Goal: Task Accomplishment & Management: Manage account settings

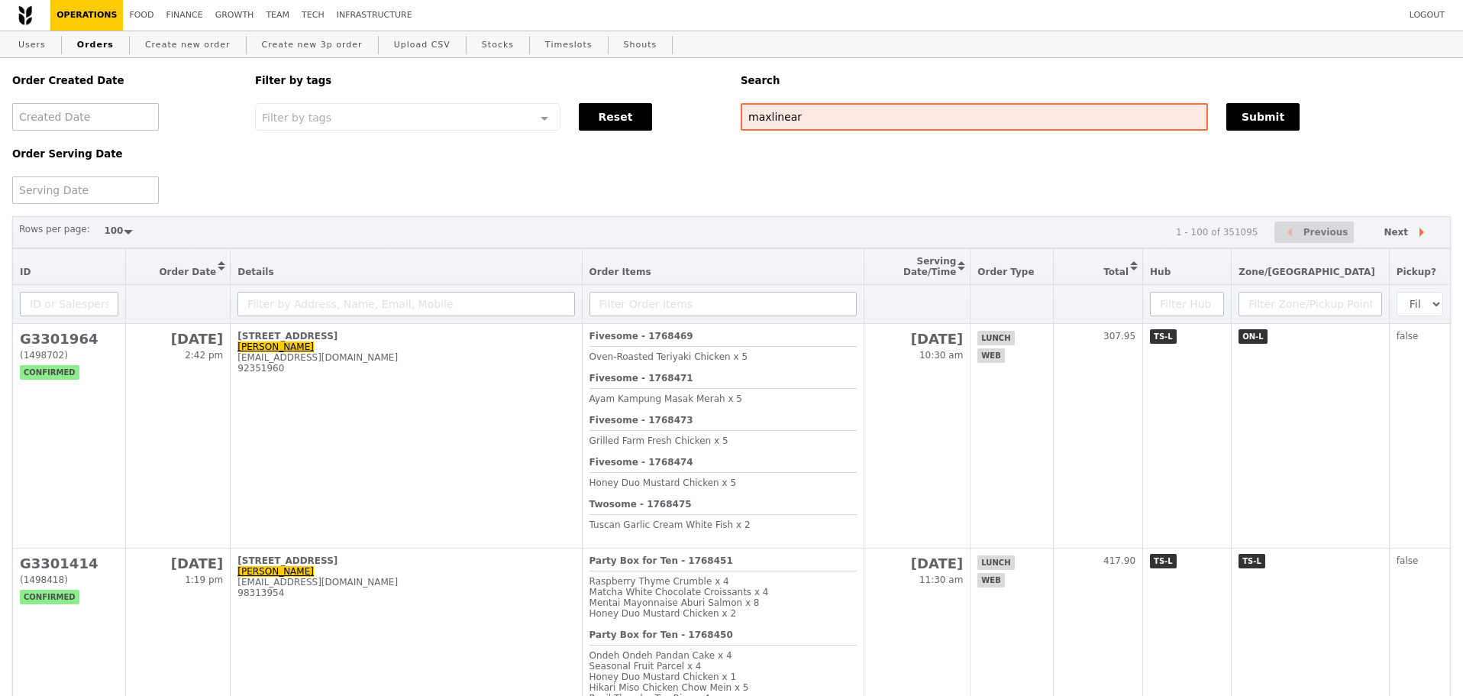
select select "100"
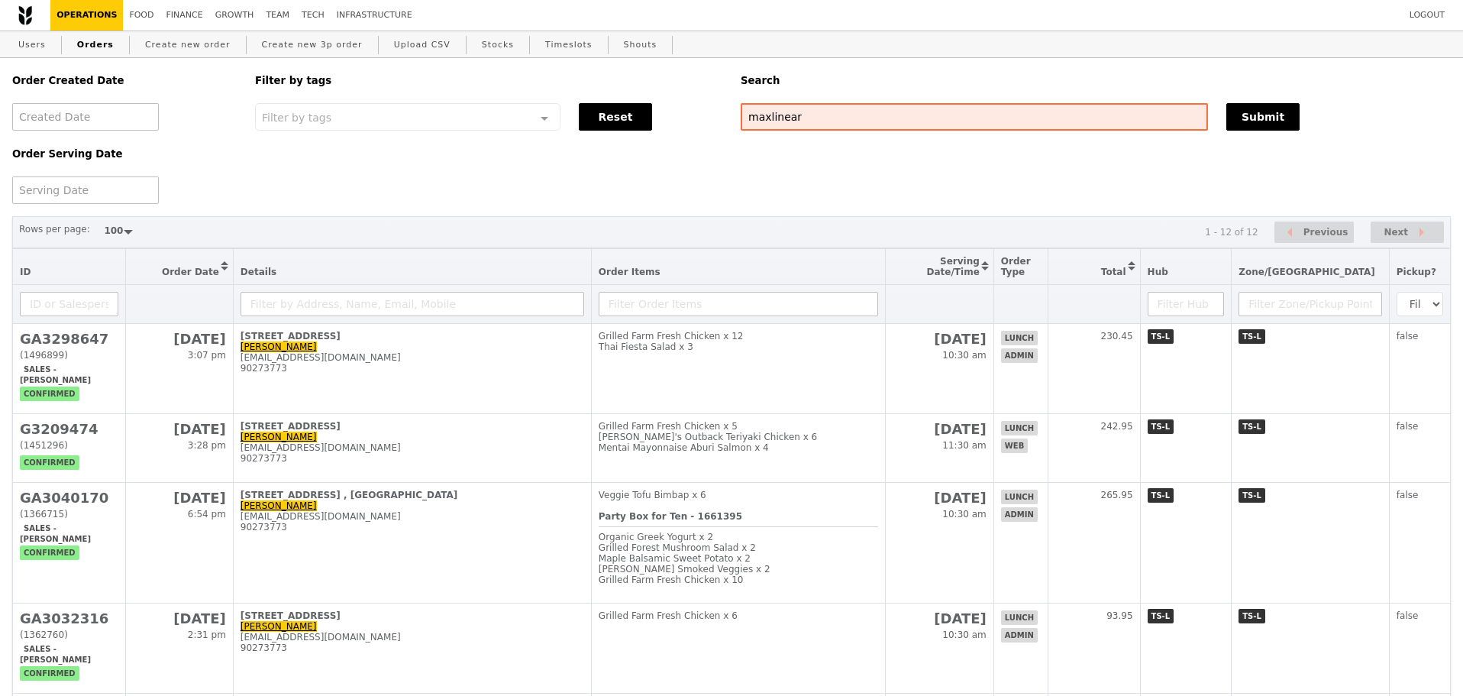
click at [684, 183] on div "Order Created Date Order Serving Date Filter by tags Filter by tags Meal_Plan W…" at bounding box center [731, 131] width 1457 height 146
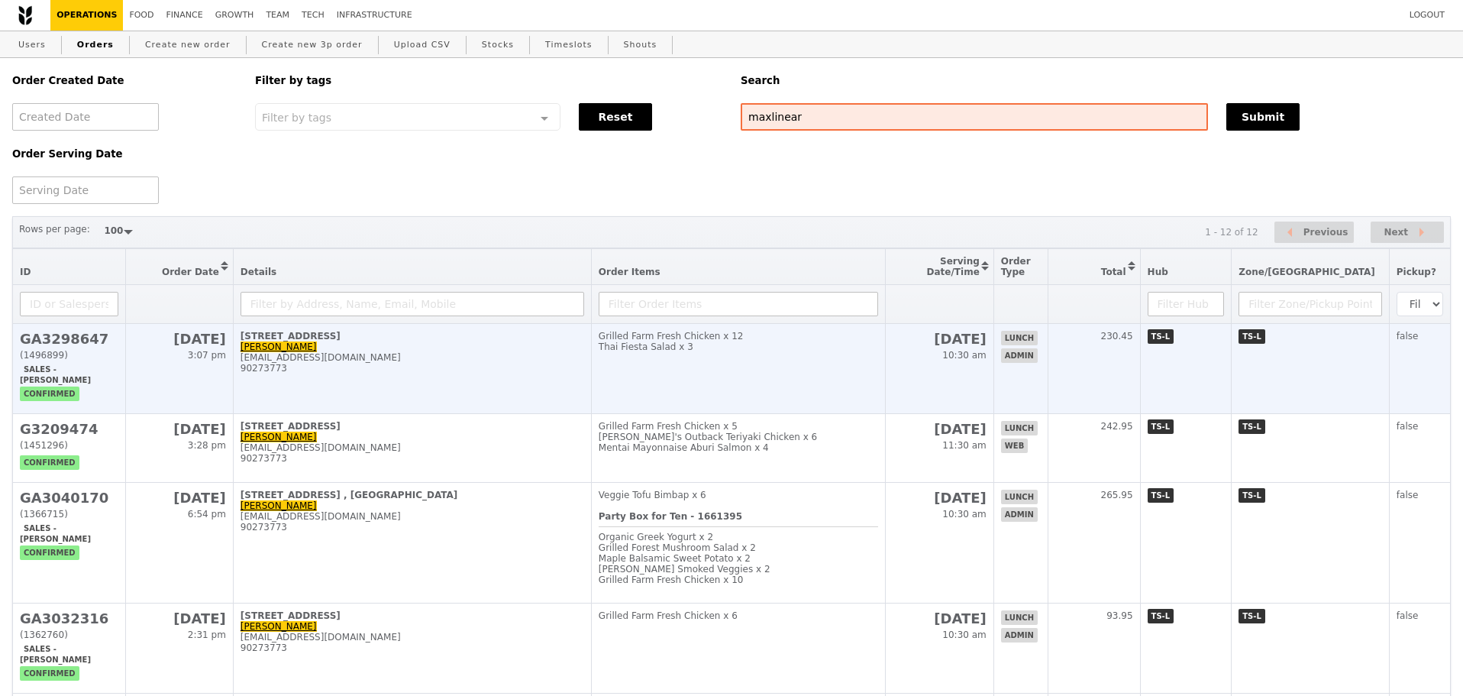
click at [542, 363] on div "[EMAIL_ADDRESS][DOMAIN_NAME]" at bounding box center [413, 357] width 344 height 11
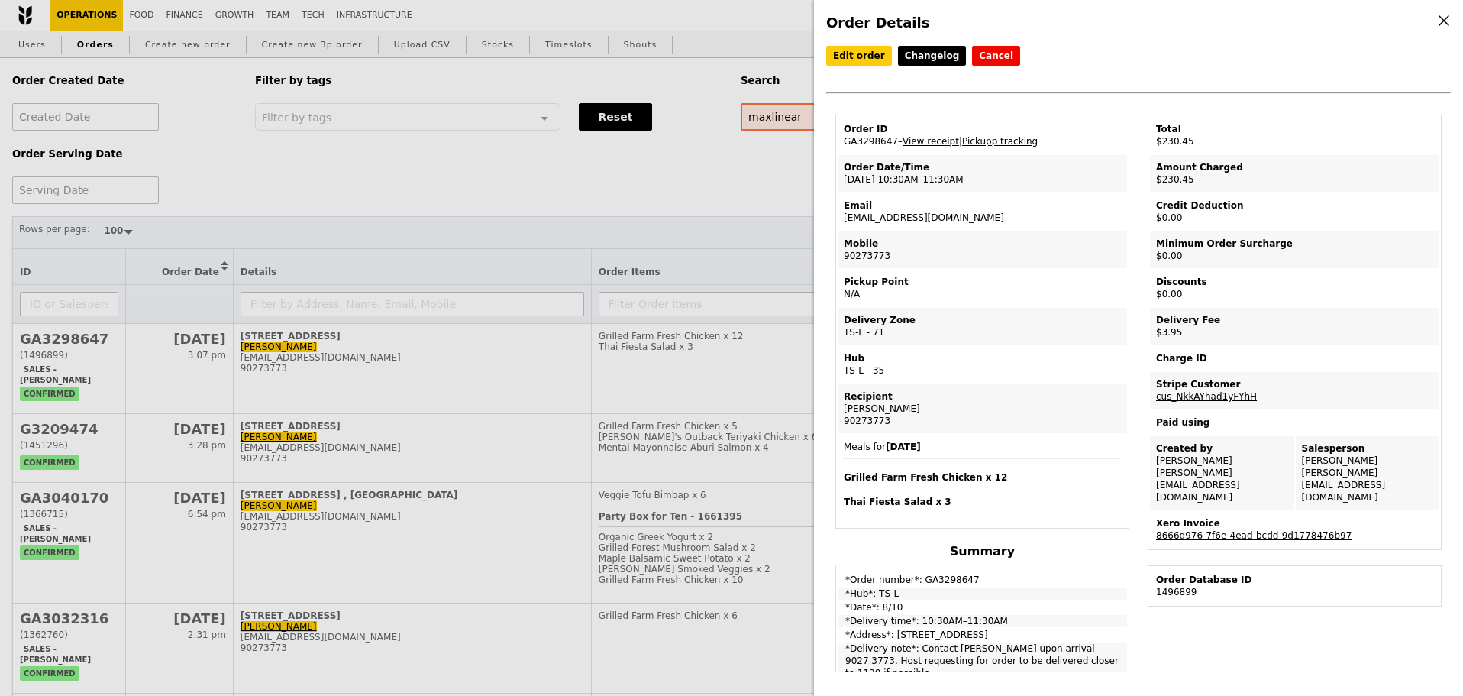
drag, startPoint x: 897, startPoint y: 219, endPoint x: 969, endPoint y: 218, distance: 72.6
click at [969, 218] on td "Email [EMAIL_ADDRESS][DOMAIN_NAME]" at bounding box center [982, 211] width 289 height 37
copy td "[EMAIL_ADDRESS][DOMAIN_NAME]"
click at [600, 222] on div "Order Details Edit order Changelog Cancel Order ID GA3298647 – View receipt | P…" at bounding box center [731, 348] width 1463 height 696
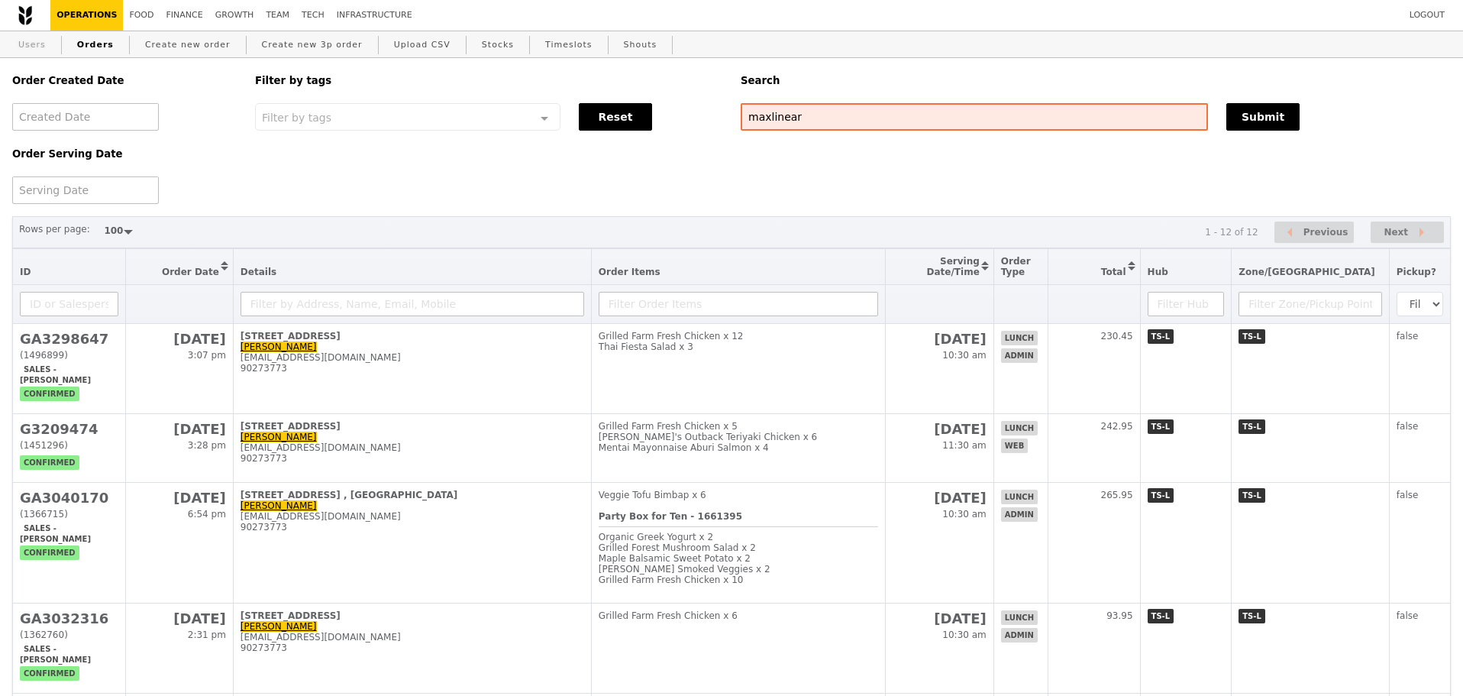
click at [30, 45] on link "Users" at bounding box center [32, 44] width 40 height 27
click at [976, 66] on div "Search" at bounding box center [1096, 80] width 729 height 45
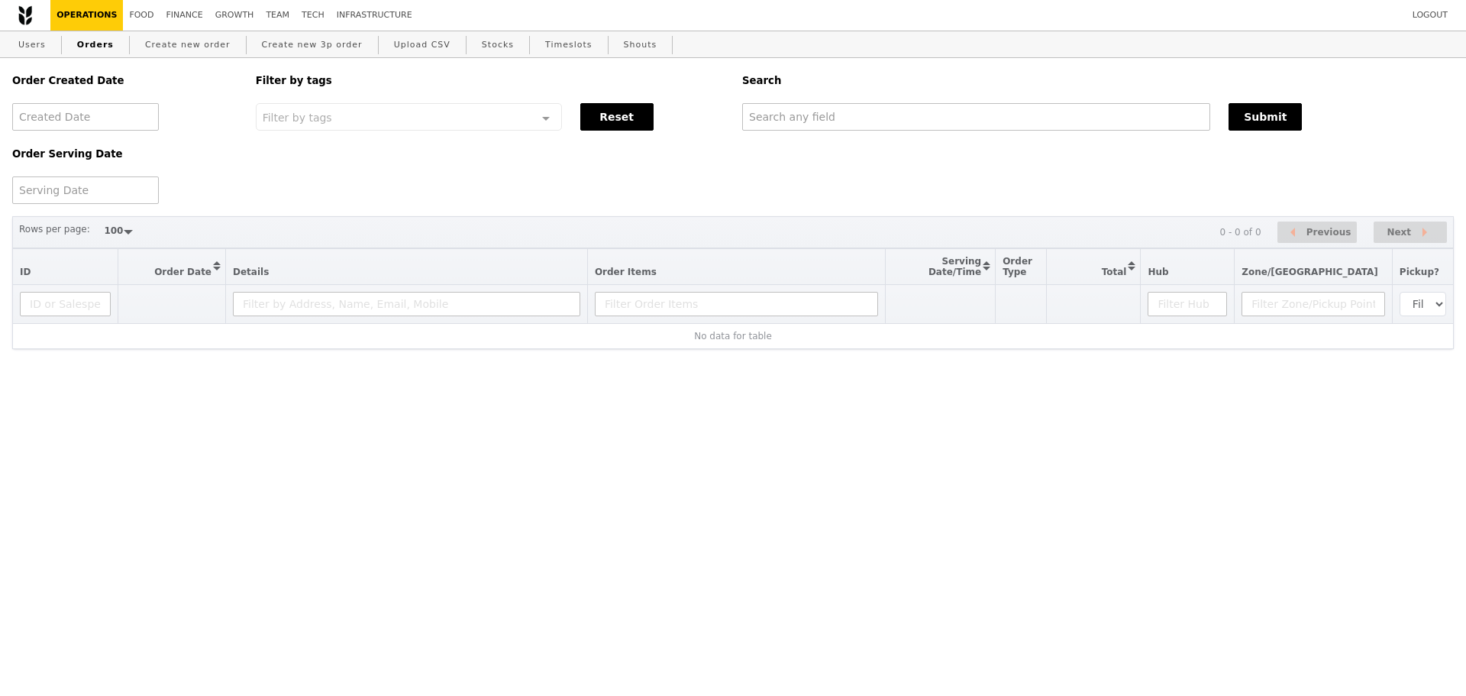
select select "100"
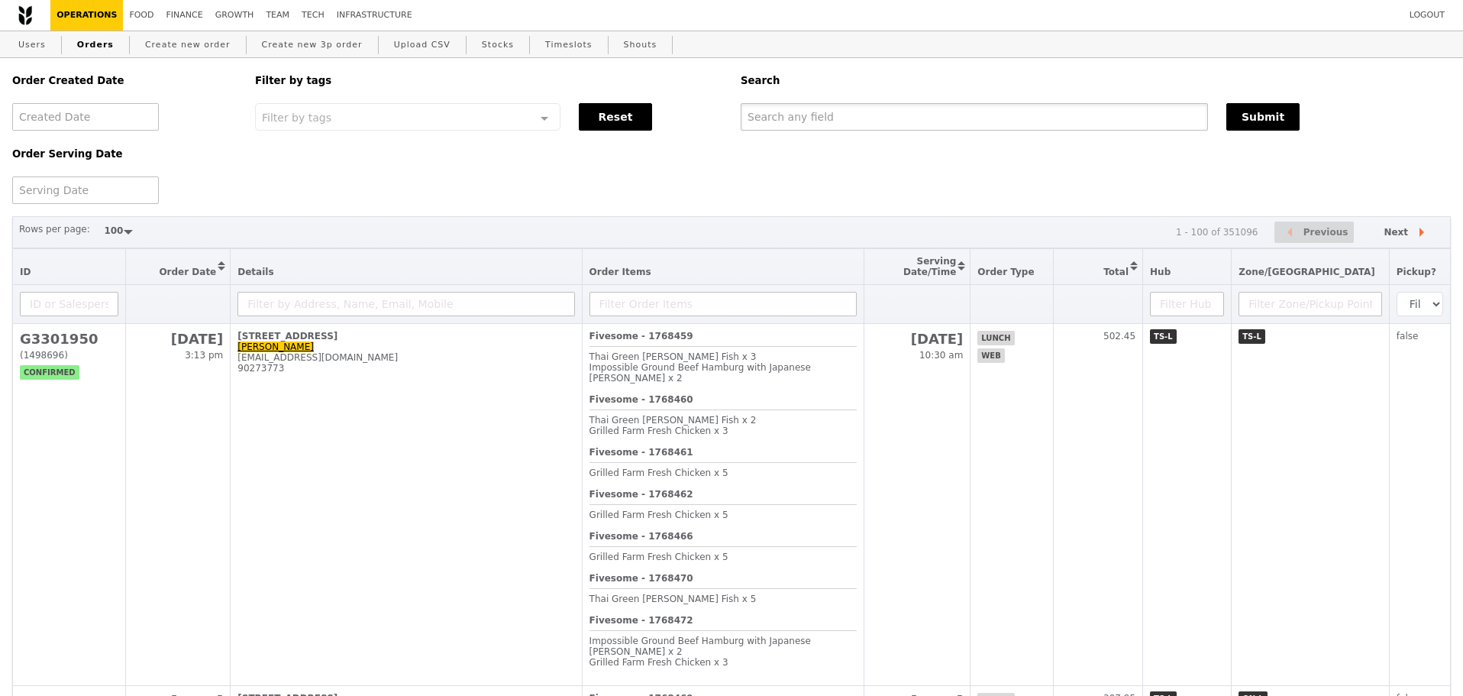
click at [810, 129] on input "text" at bounding box center [974, 116] width 467 height 27
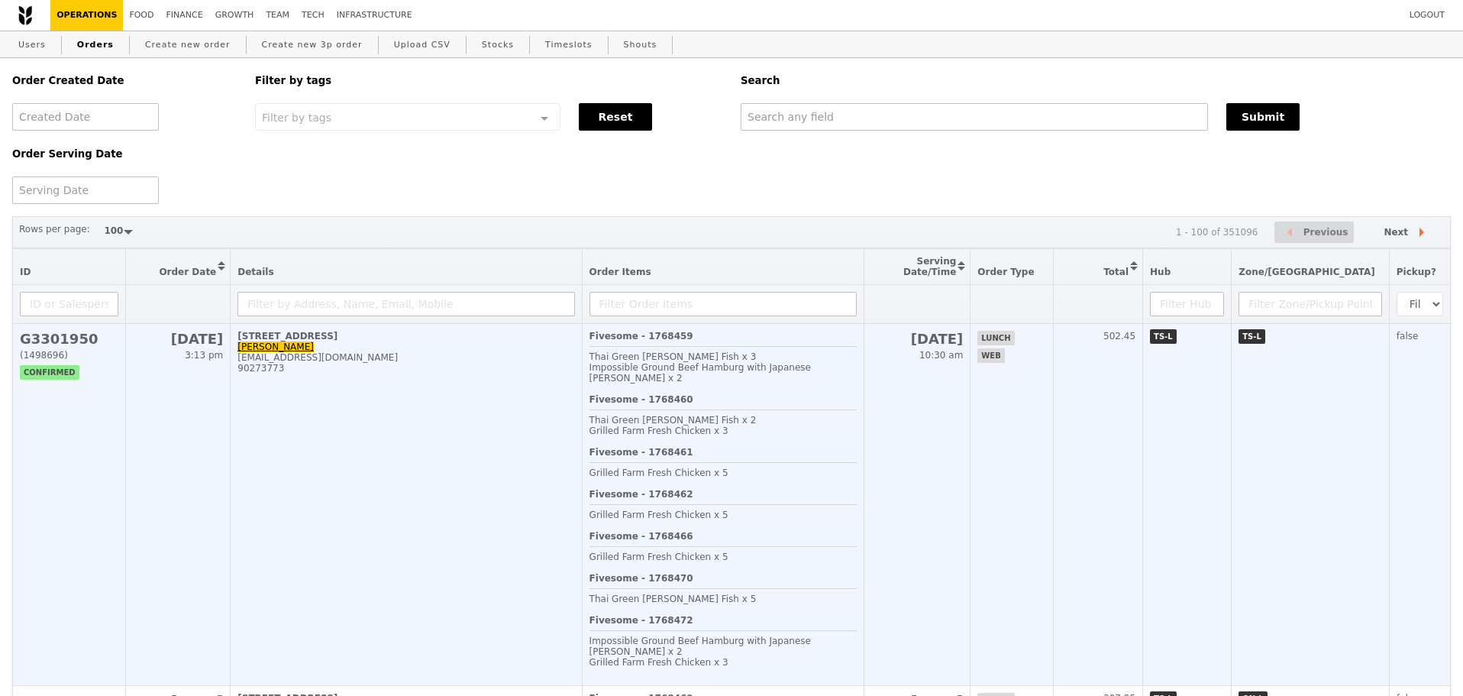
click at [582, 497] on td "20 Bendemeer Road, #07-01 Corine Chua cchua@maxlinear.com 90273773" at bounding box center [406, 505] width 351 height 362
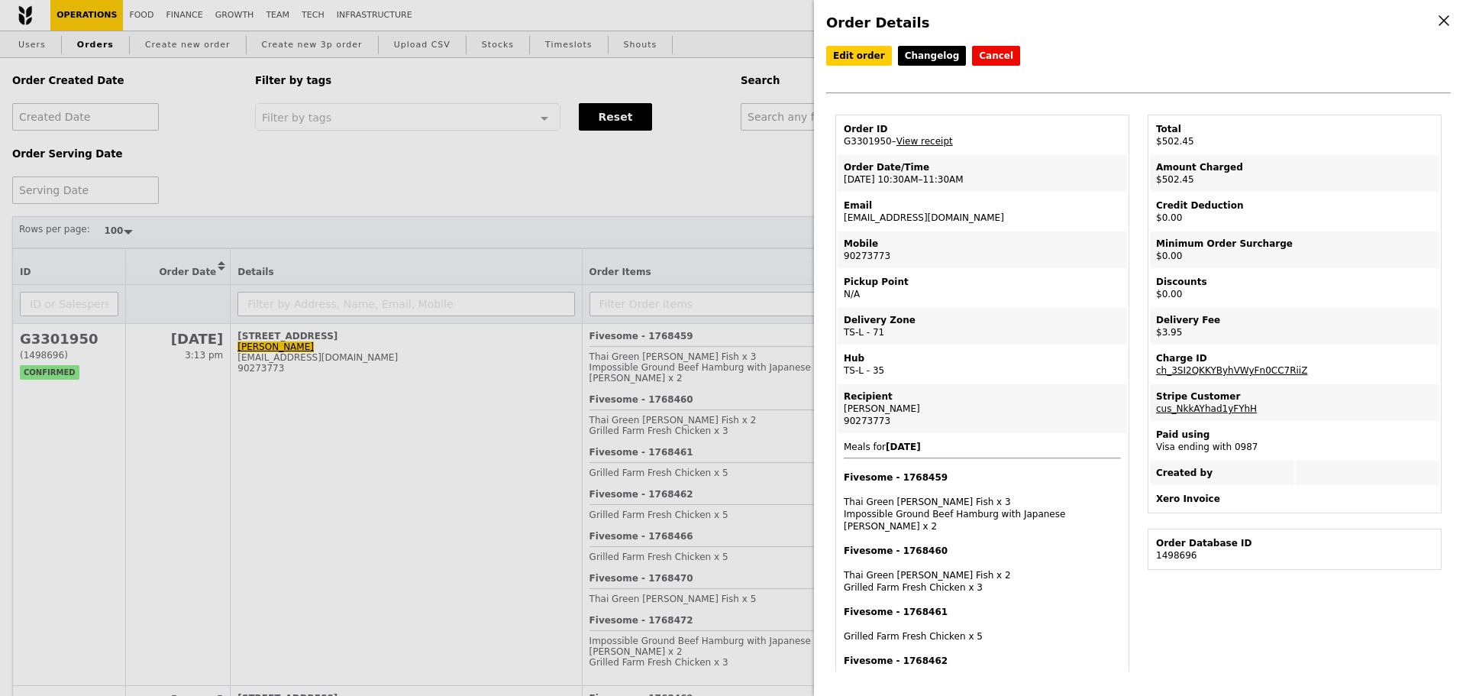
drag, startPoint x: 841, startPoint y: 146, endPoint x: 883, endPoint y: 145, distance: 42.0
click at [883, 145] on td "Order ID G3301950 – View receipt" at bounding box center [982, 135] width 289 height 37
copy td "G3301950"
click at [1067, 153] on td "Order ID G3301950 – View receipt" at bounding box center [982, 135] width 289 height 37
click at [989, 268] on td "Mobile 90273773" at bounding box center [982, 249] width 289 height 37
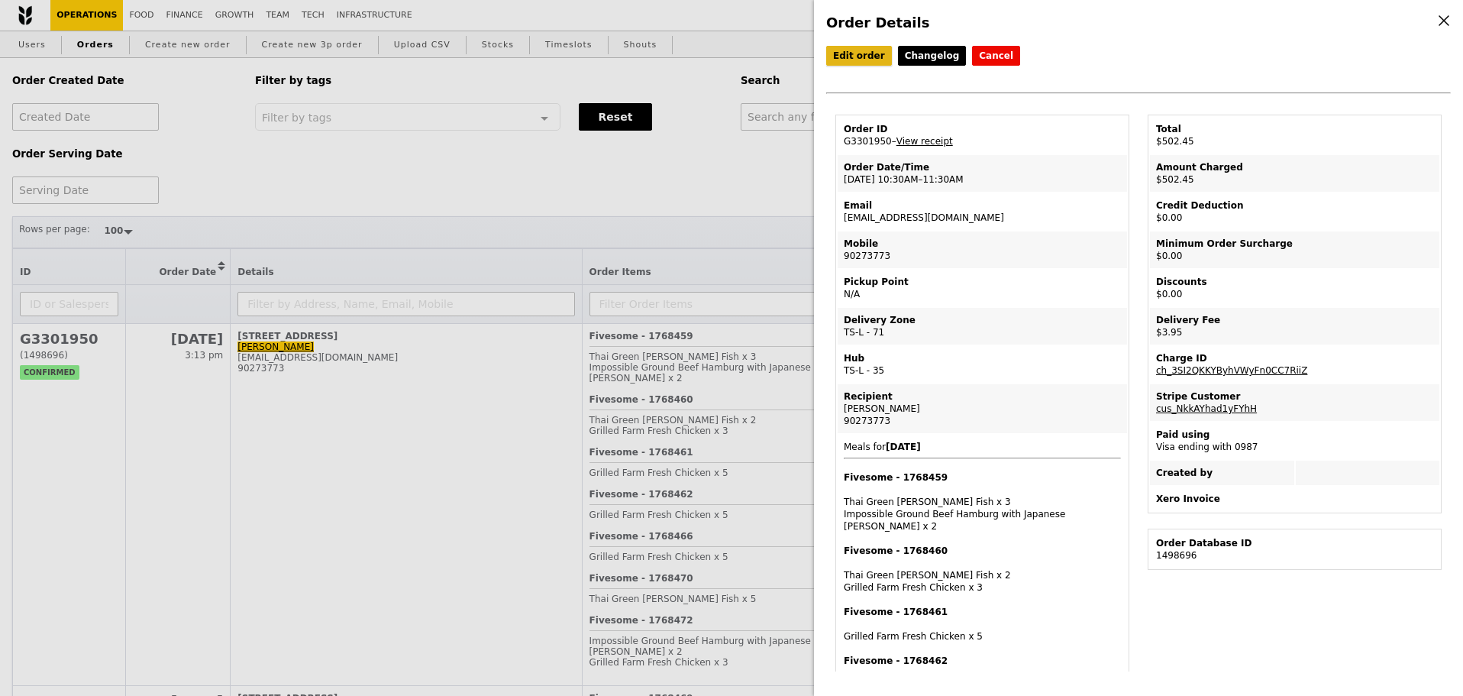
click at [870, 60] on link "Edit order" at bounding box center [859, 56] width 66 height 20
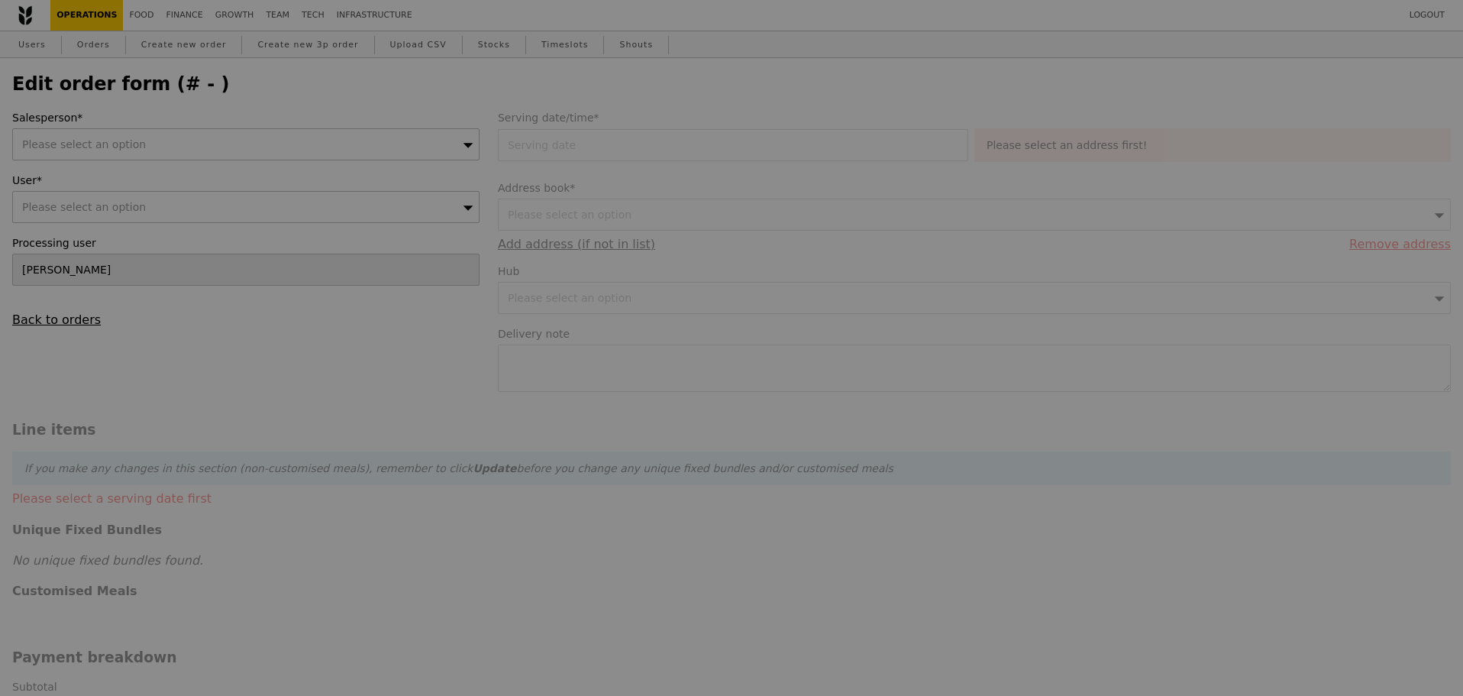
type input "16 Oct 2025"
type textarea "Pls pack the Impossible Ground Beef into 2 in 1 packet and another 2 in 1 packe…"
type input "Loading..."
type input "498.50"
type input "2.71"
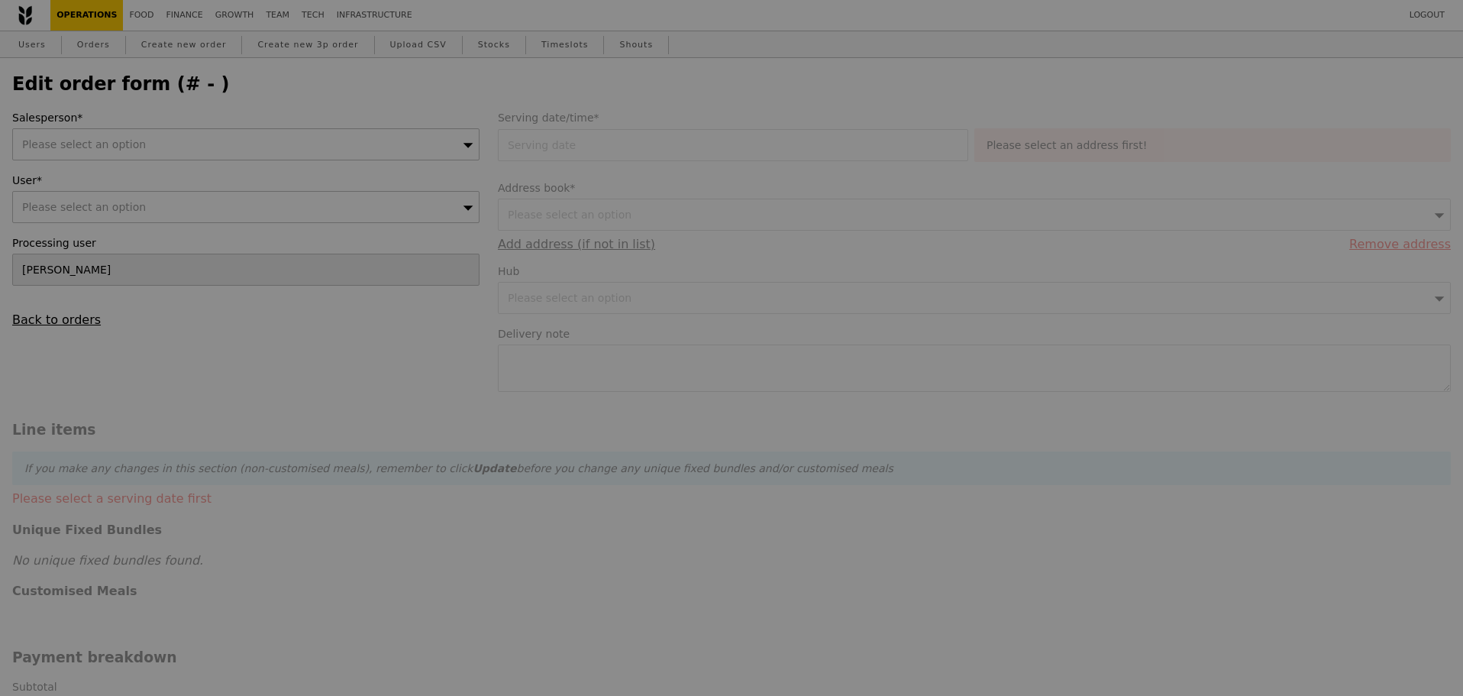
type input "2.95"
type input "501.45"
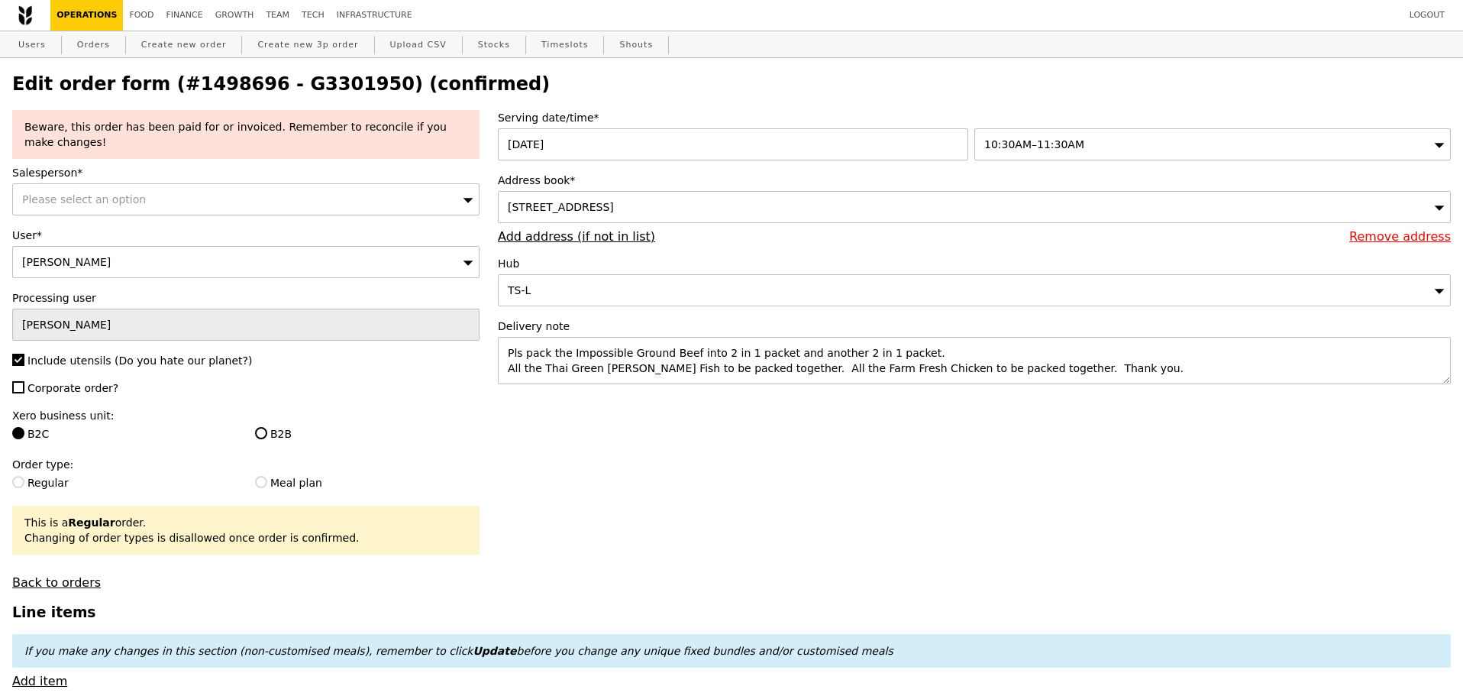
type input "Update"
click at [1088, 376] on textarea "Pls pack the Impossible Ground Beef into 2 in 1 packet and another 2 in 1 packe…" at bounding box center [974, 360] width 953 height 47
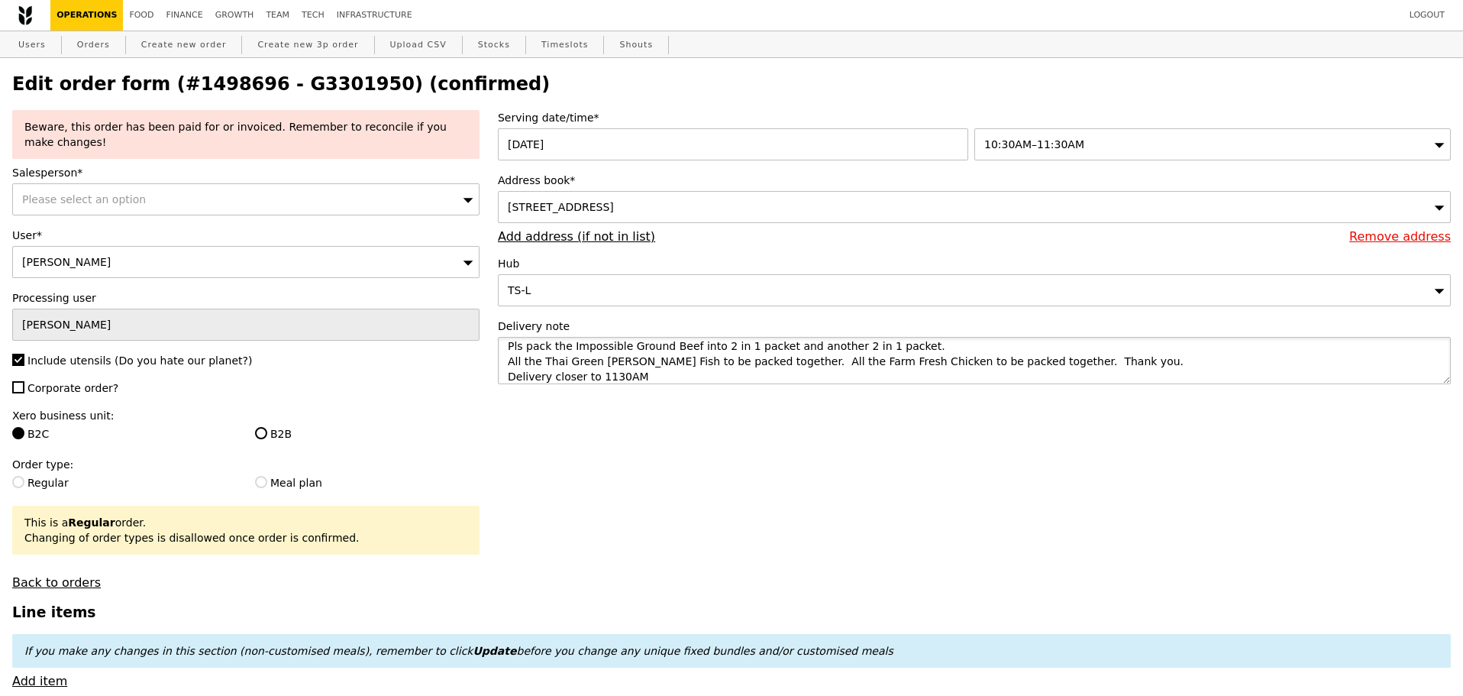
type textarea "Pls pack the Impossible Ground Beef into 2 in 1 packet and another 2 in 1 packe…"
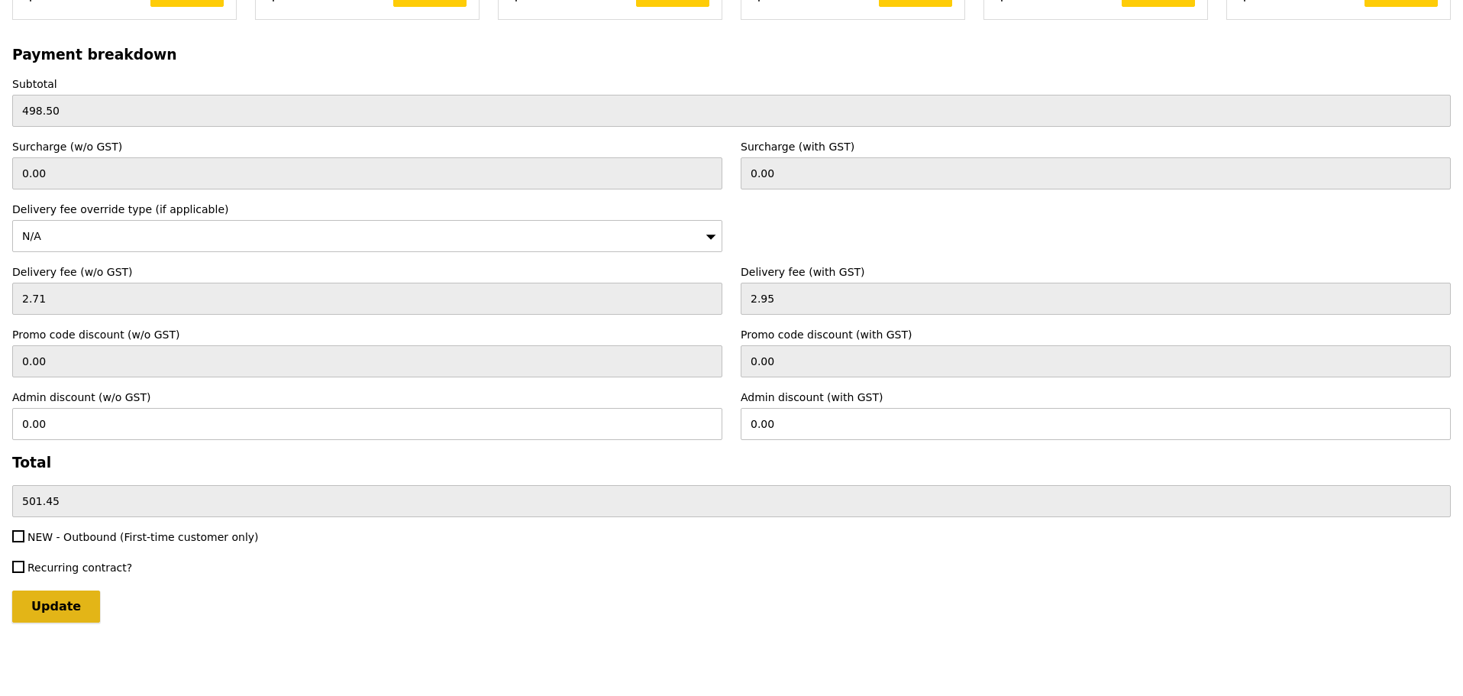
click at [60, 597] on input "Update" at bounding box center [56, 606] width 88 height 32
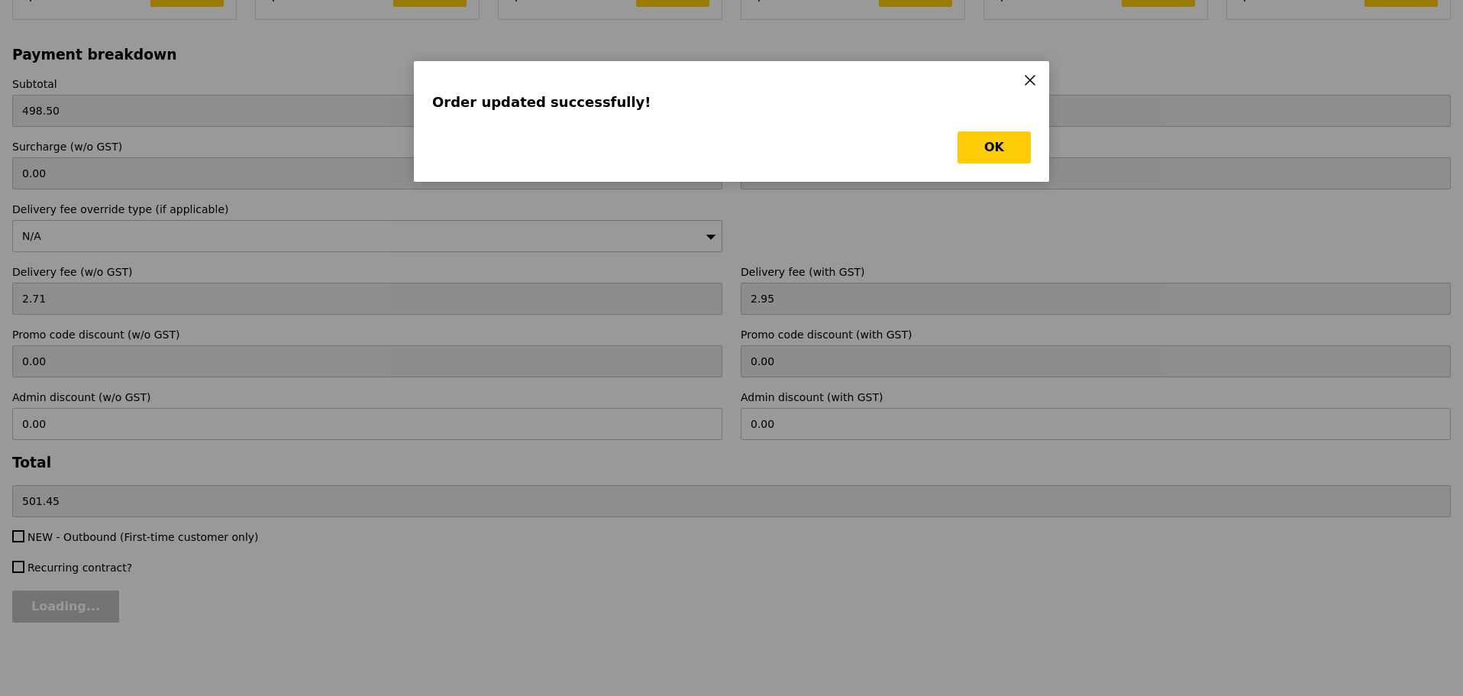
scroll to position [0, 0]
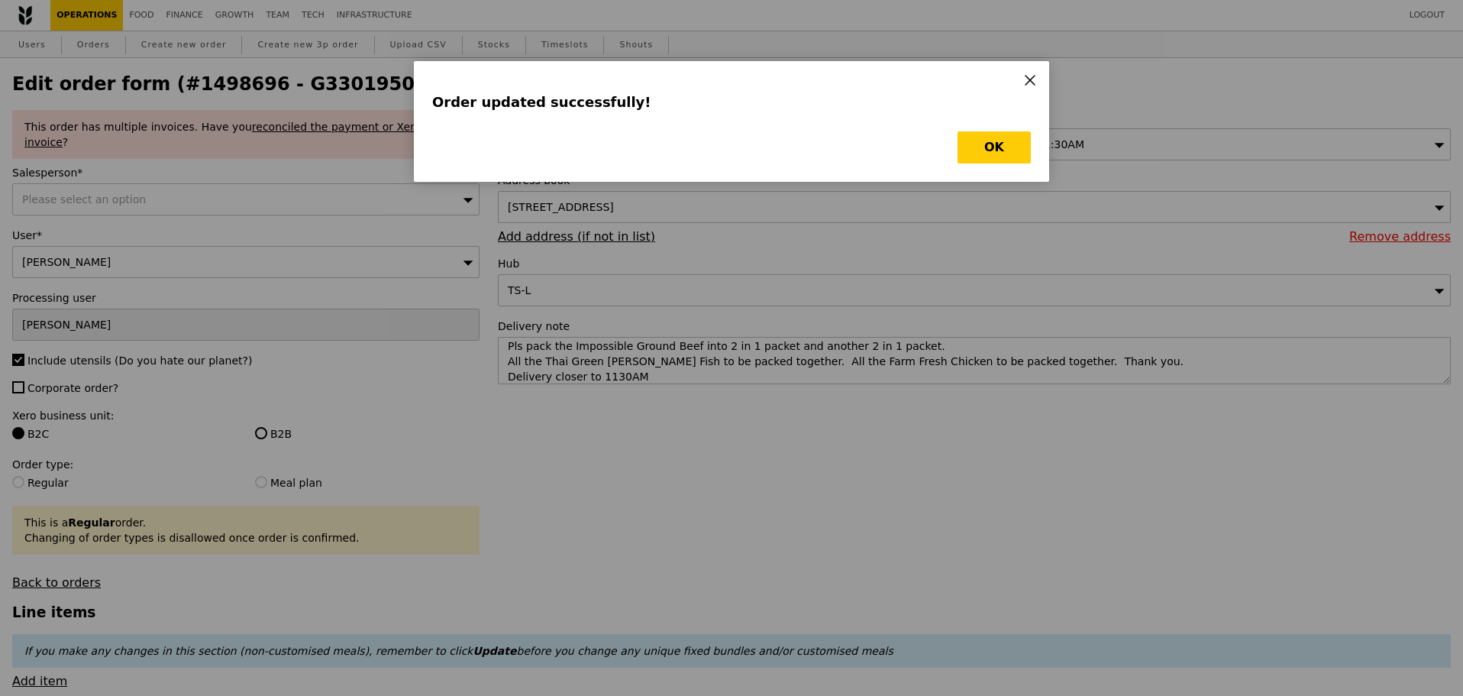
type input "Update"
drag, startPoint x: 1020, startPoint y: 142, endPoint x: 1014, endPoint y: 132, distance: 11.3
click at [1022, 136] on button "OK" at bounding box center [994, 147] width 73 height 32
